Goal: Information Seeking & Learning: Learn about a topic

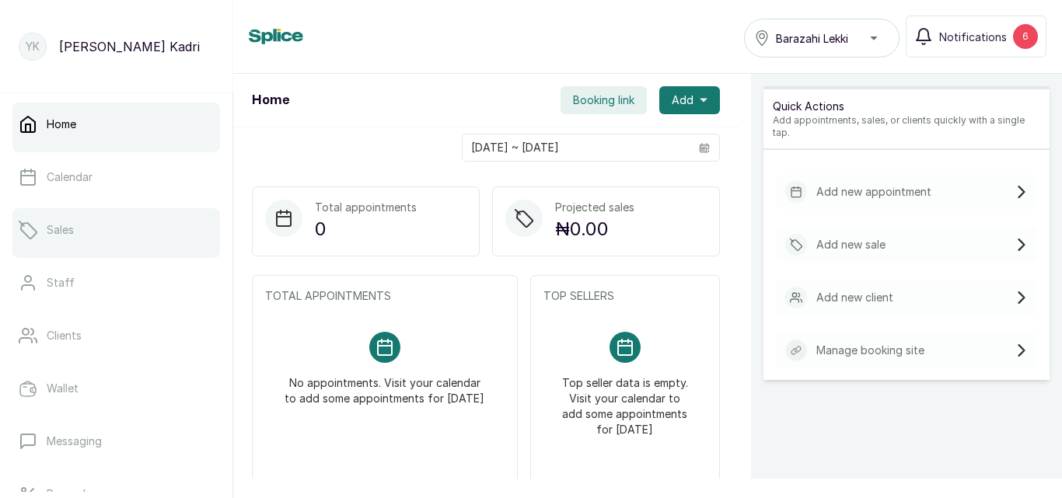
click at [55, 246] on link "Sales" at bounding box center [116, 230] width 208 height 44
